Goal: Task Accomplishment & Management: Complete application form

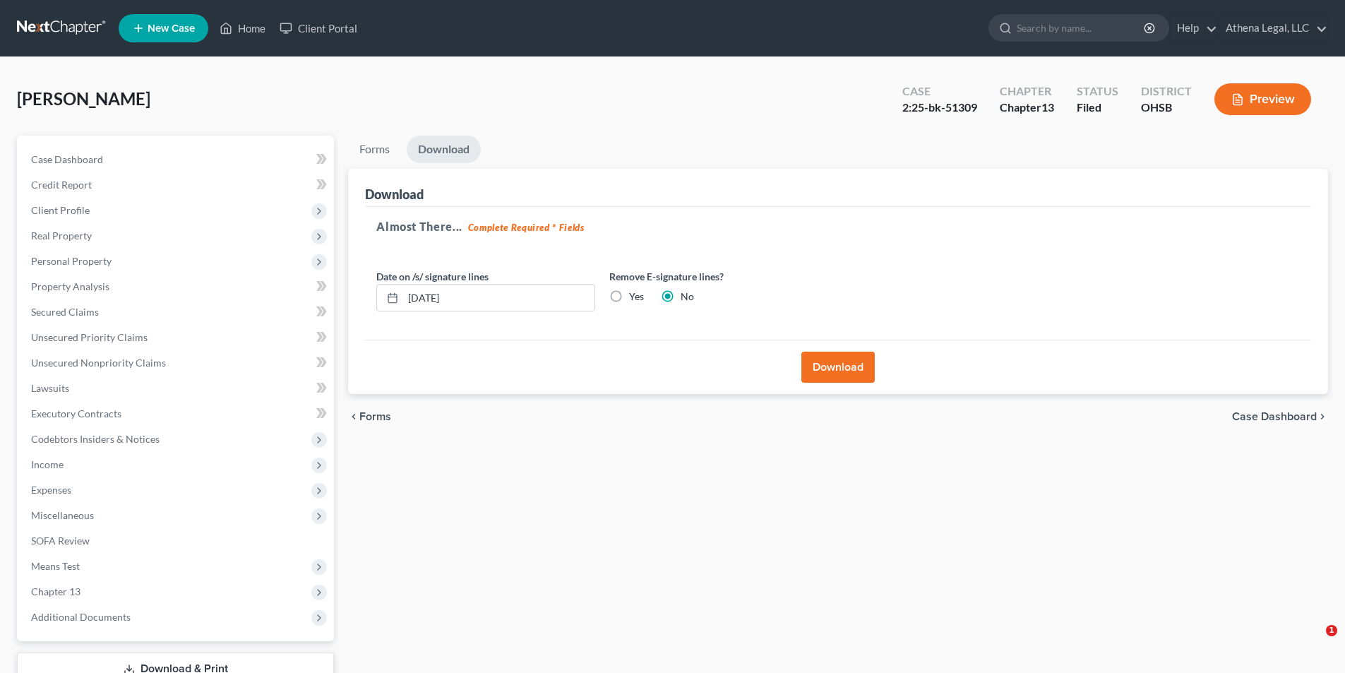
click at [237, 27] on link "Home" at bounding box center [243, 28] width 60 height 25
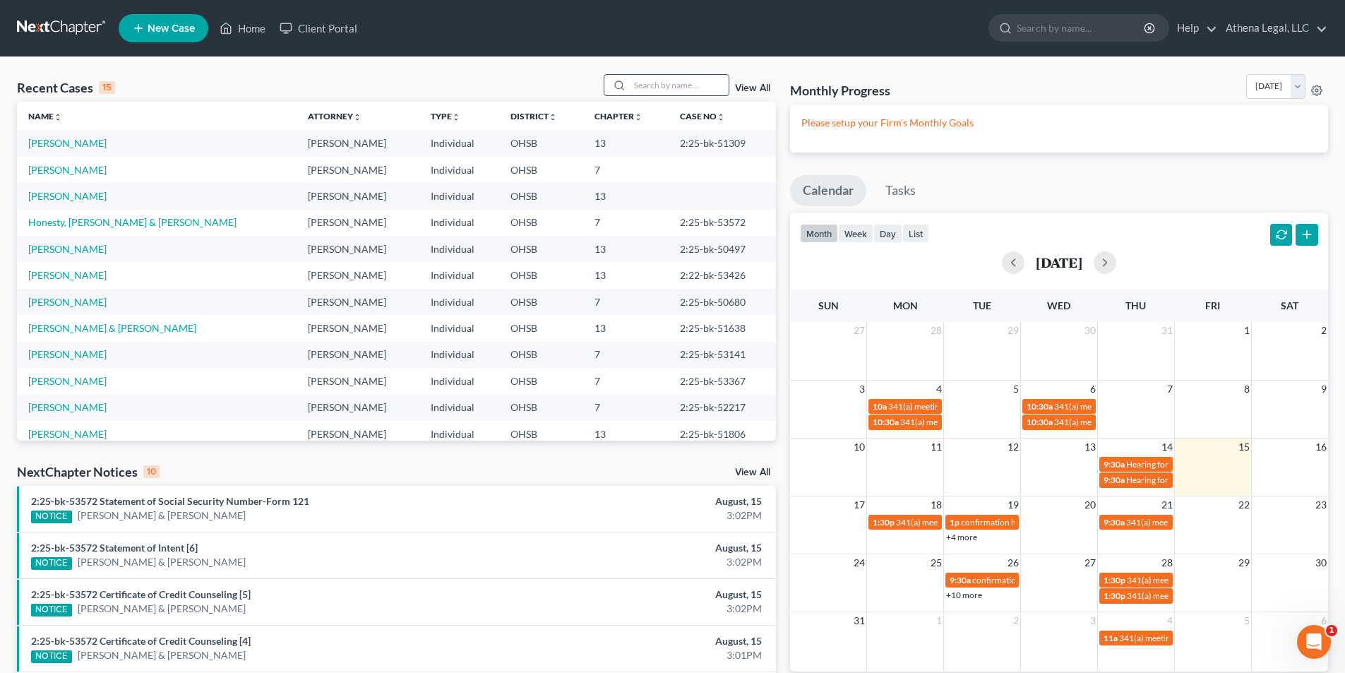
click at [672, 85] on input "search" at bounding box center [679, 85] width 99 height 20
type input "l"
type input "[PERSON_NAME]"
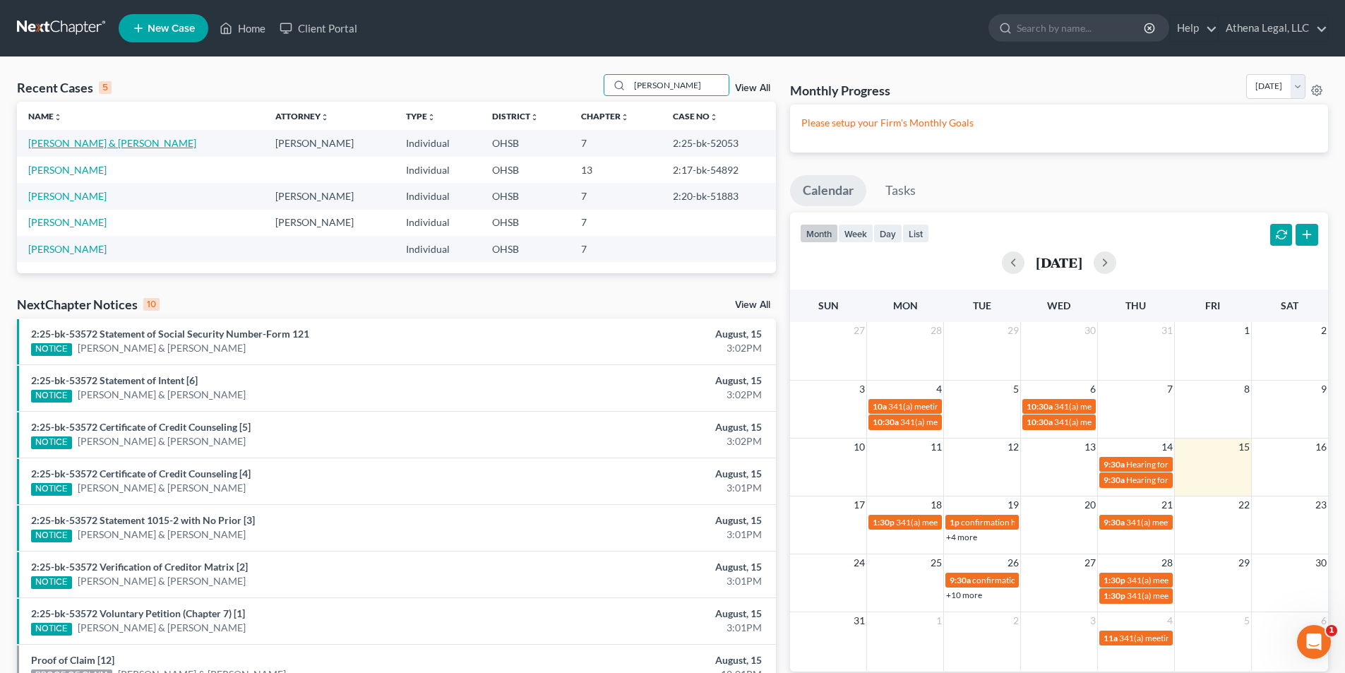
click at [83, 142] on link "[PERSON_NAME] & [PERSON_NAME]" at bounding box center [112, 143] width 168 height 12
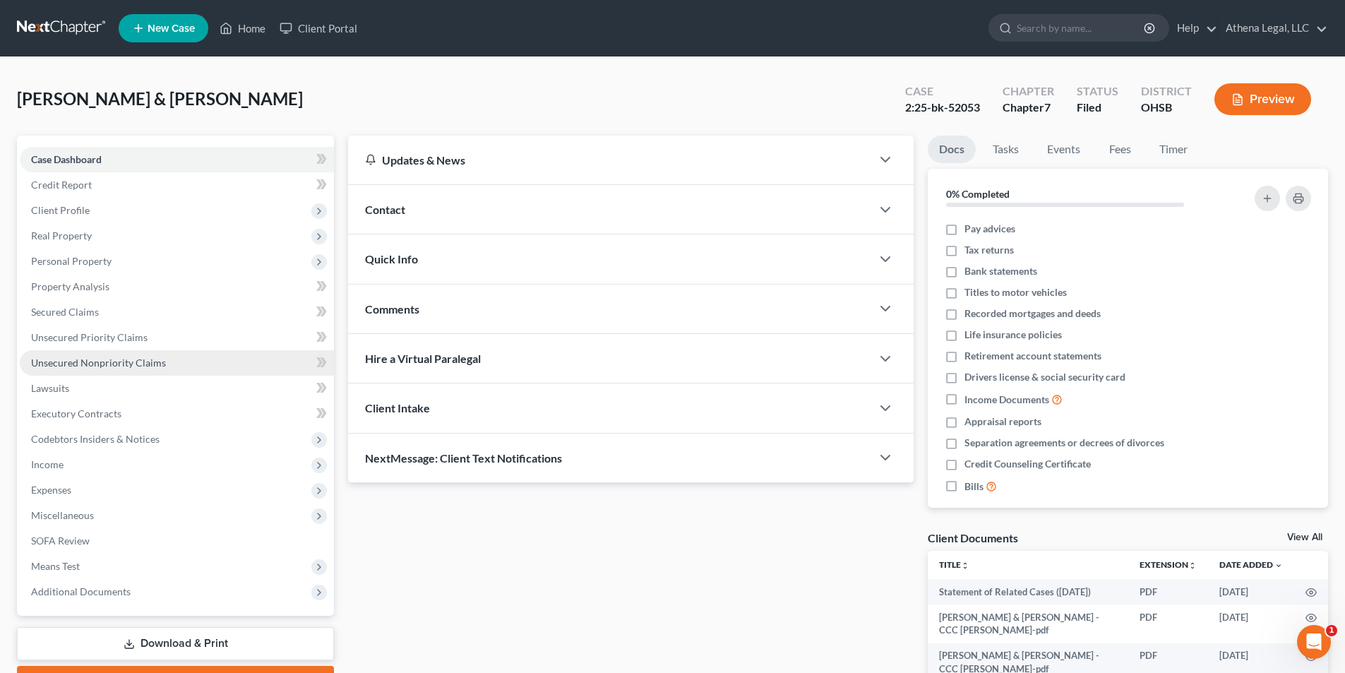
click at [90, 358] on span "Unsecured Nonpriority Claims" at bounding box center [98, 363] width 135 height 12
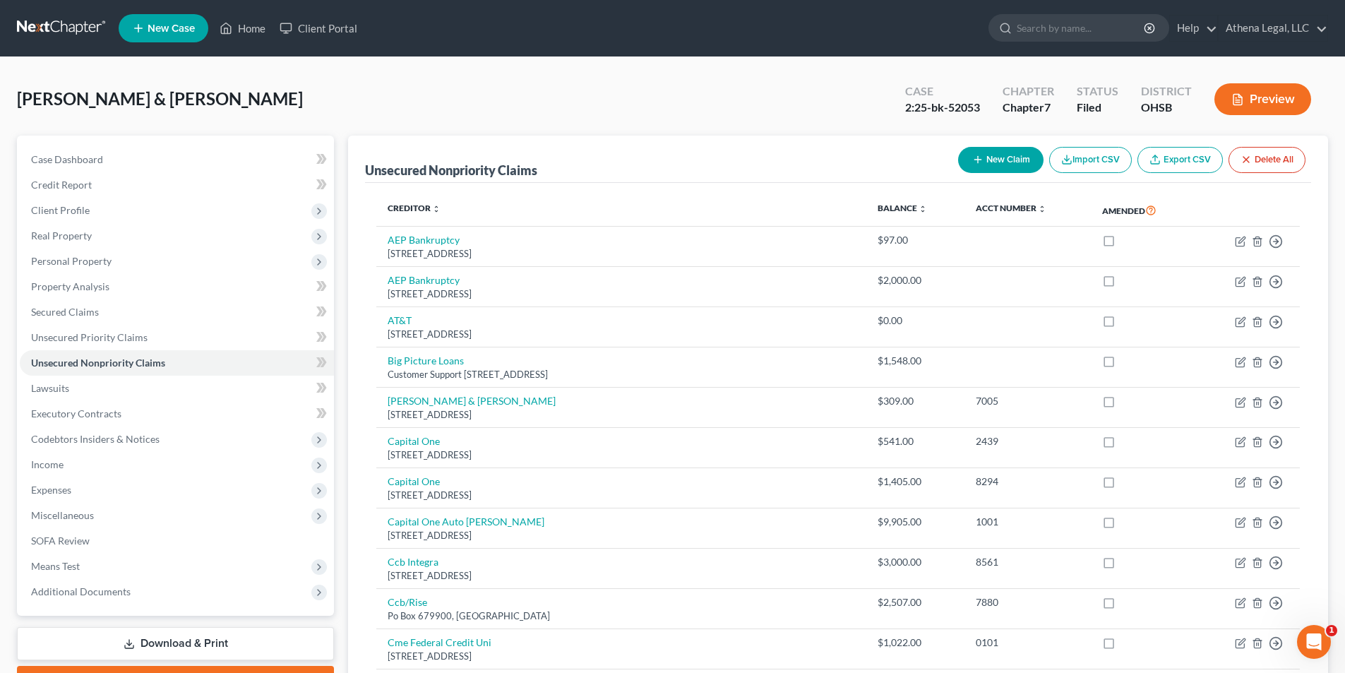
click at [244, 11] on ul "New Case Home Client Portal - No Result - See all results Or Press Enter... Hel…" at bounding box center [724, 28] width 1210 height 37
click at [237, 25] on link "Home" at bounding box center [243, 28] width 60 height 25
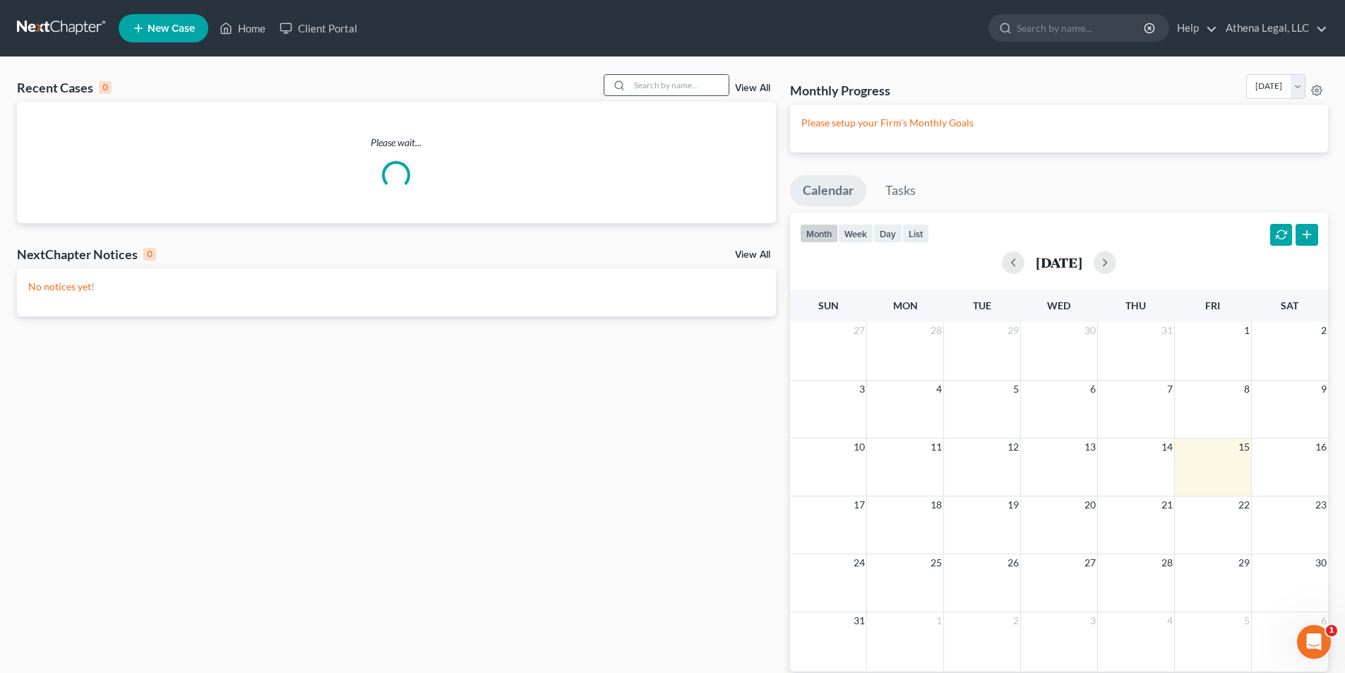
click at [666, 82] on input "search" at bounding box center [679, 85] width 99 height 20
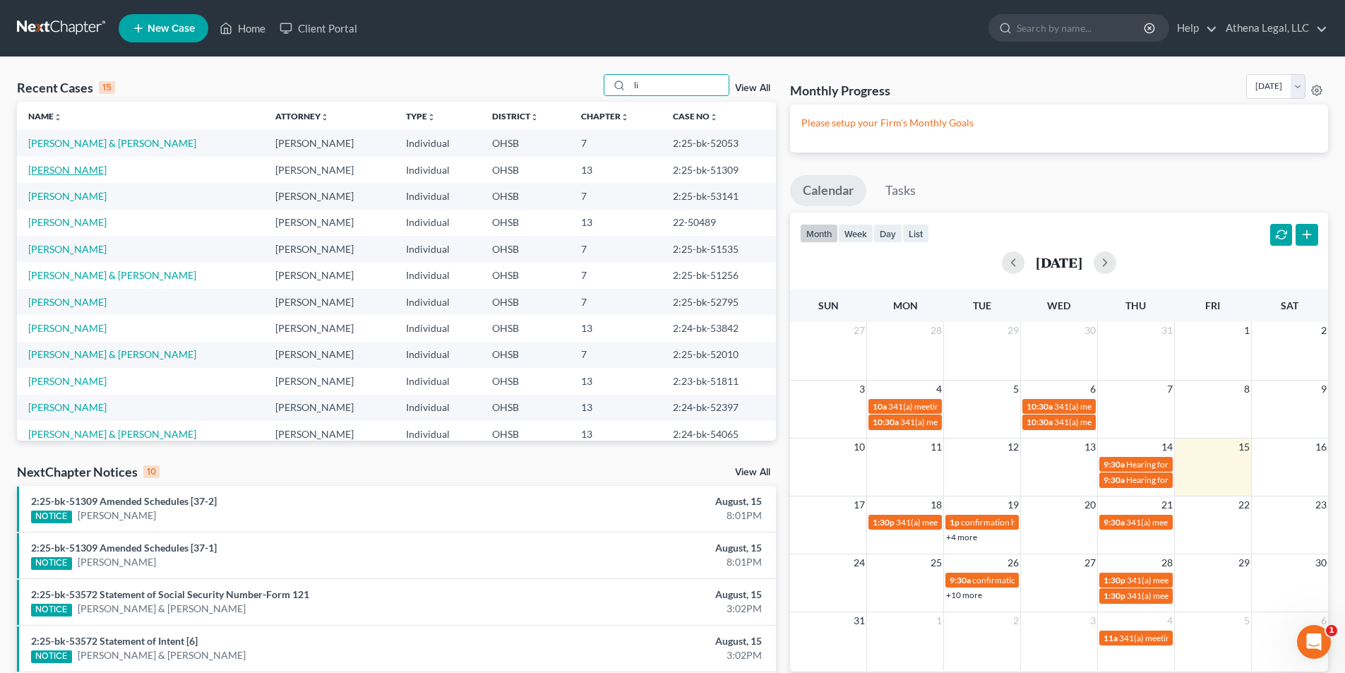
type input "li"
click at [35, 175] on link "[PERSON_NAME]" at bounding box center [67, 170] width 78 height 12
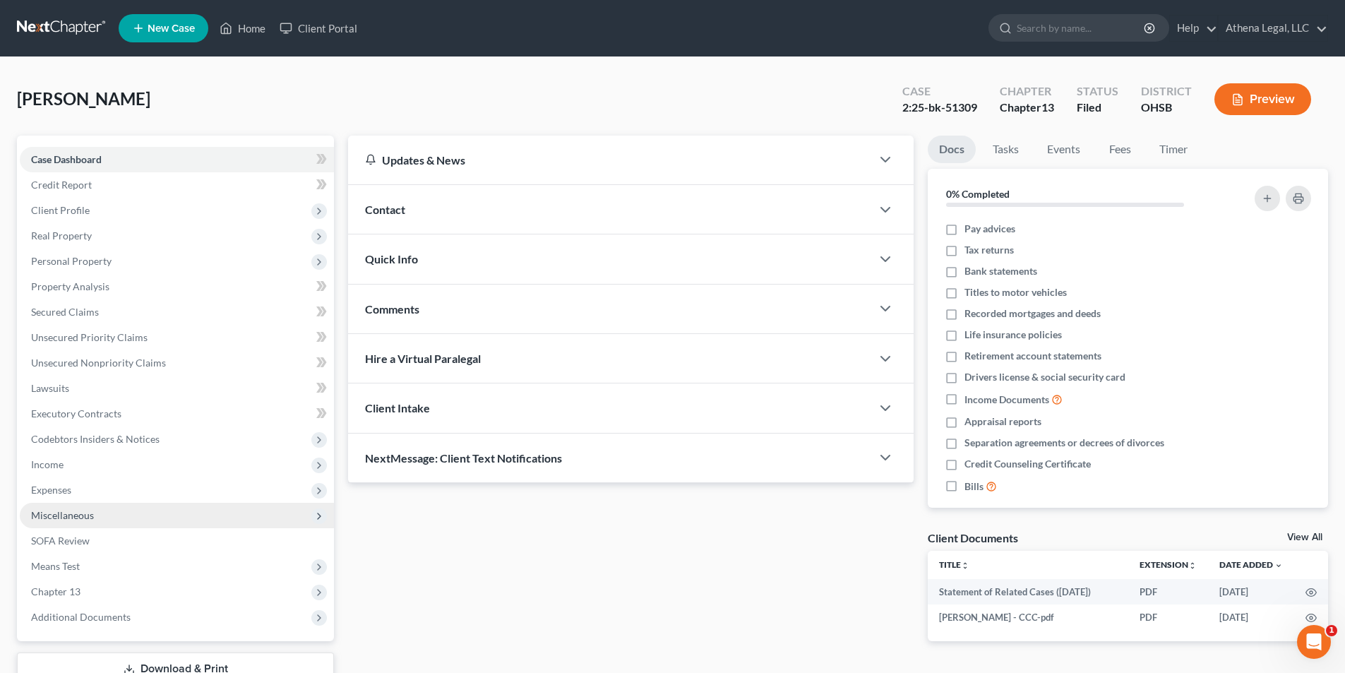
click at [78, 516] on span "Miscellaneous" at bounding box center [62, 515] width 63 height 12
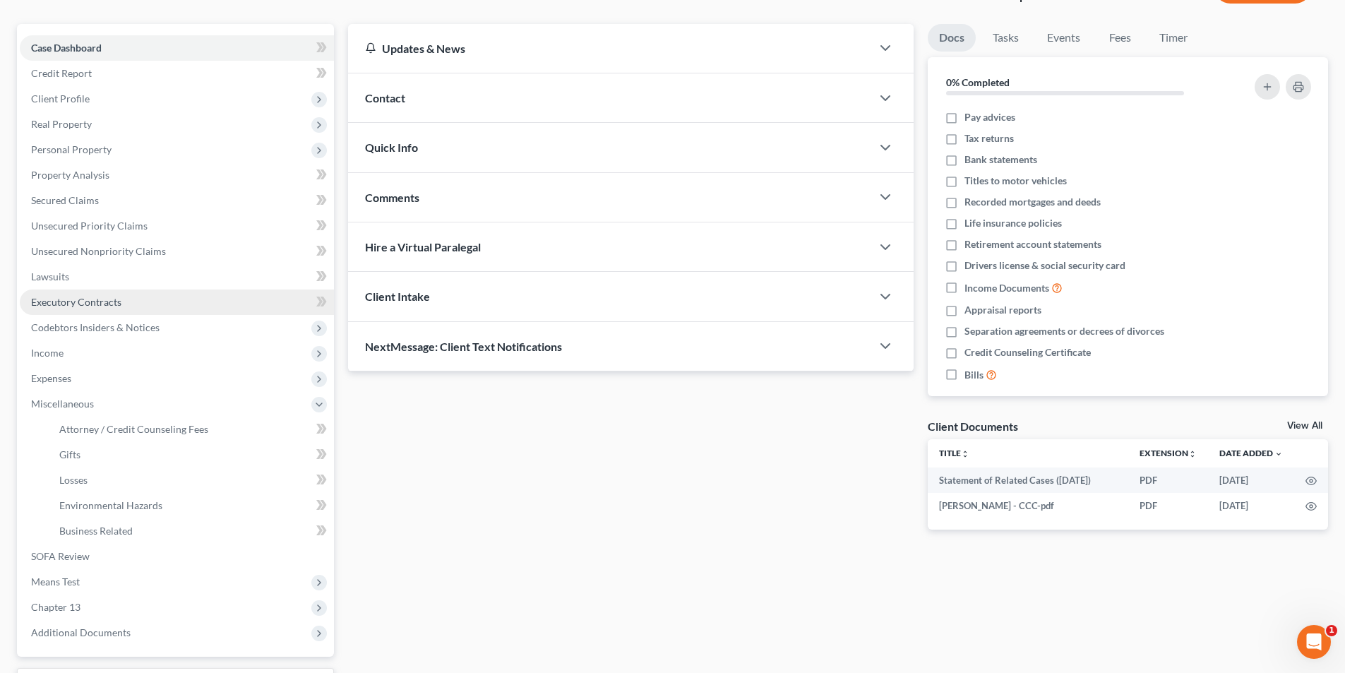
scroll to position [141, 0]
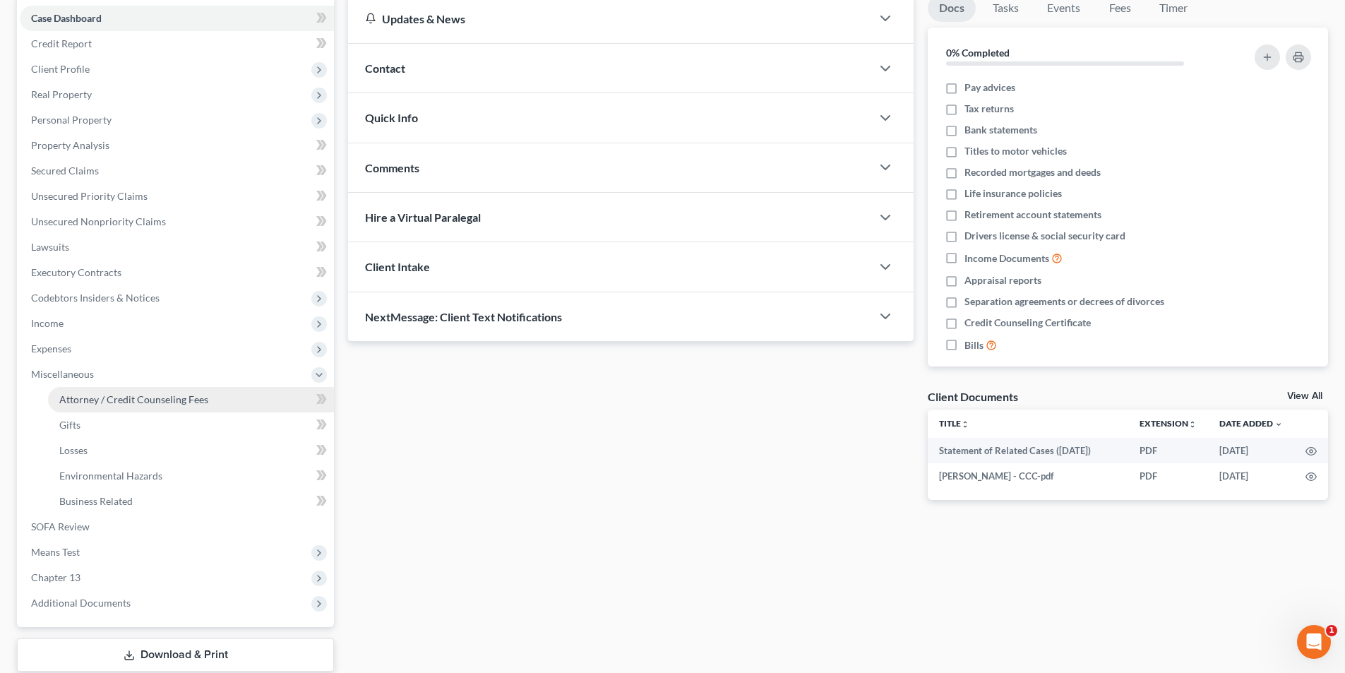
click at [140, 399] on span "Attorney / Credit Counseling Fees" at bounding box center [133, 399] width 149 height 12
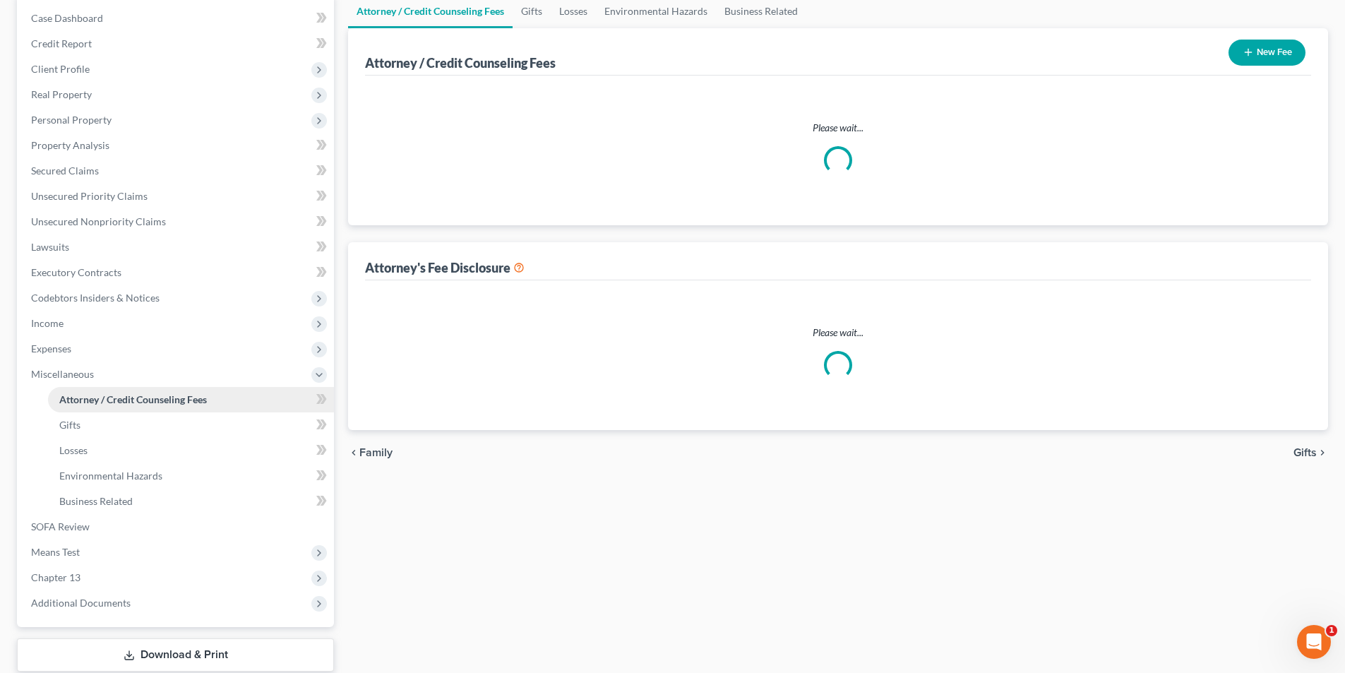
scroll to position [30, 0]
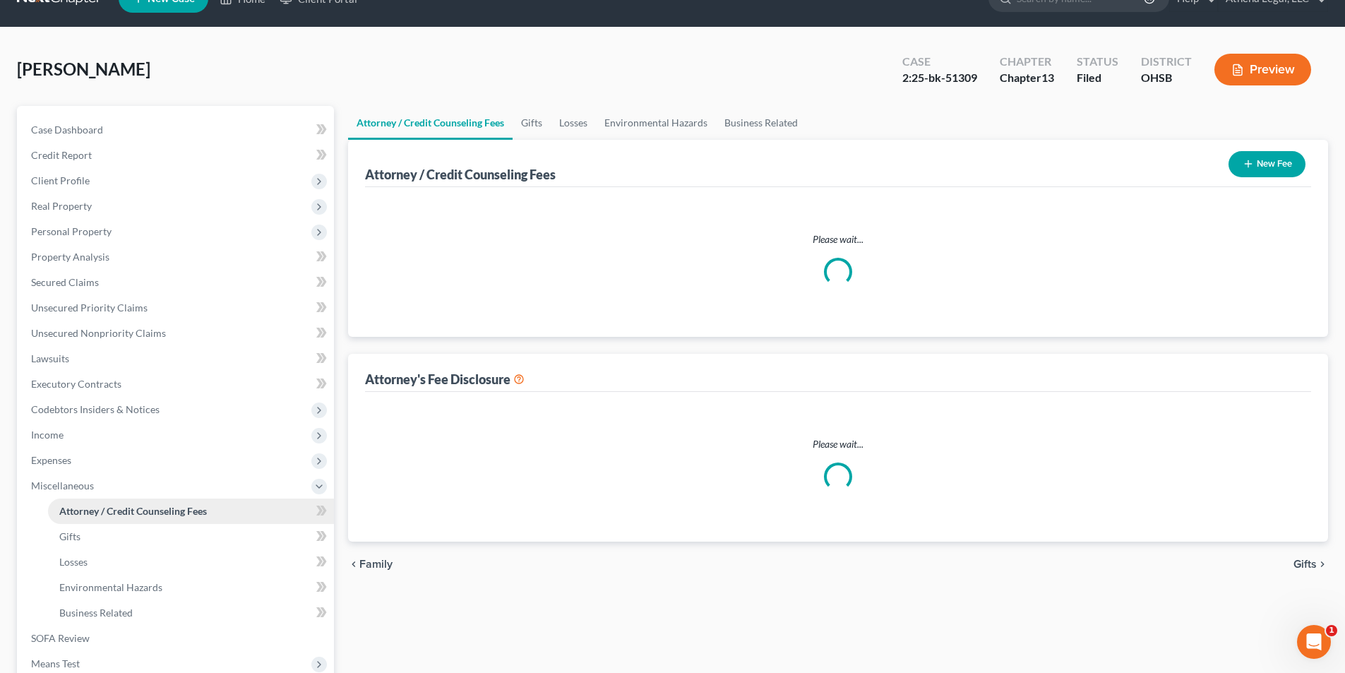
select select "1"
select select "0"
select select "1"
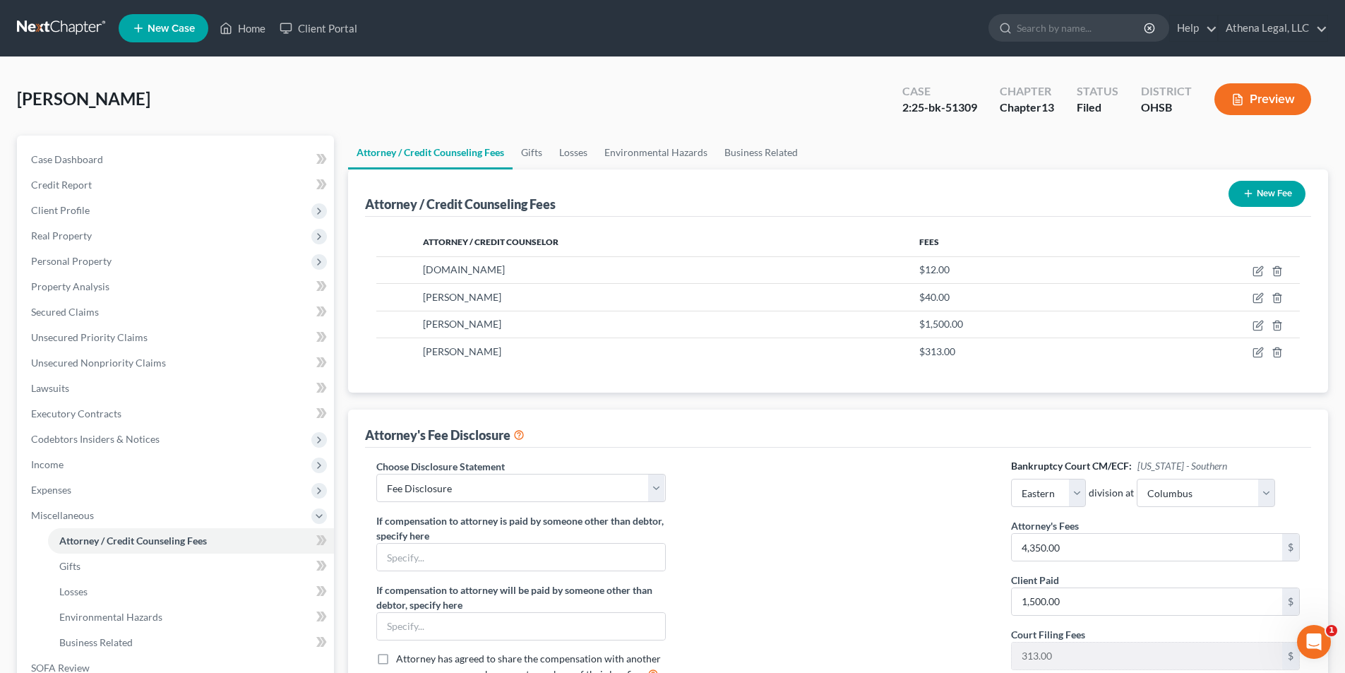
scroll to position [212, 0]
